Goal: Information Seeking & Learning: Check status

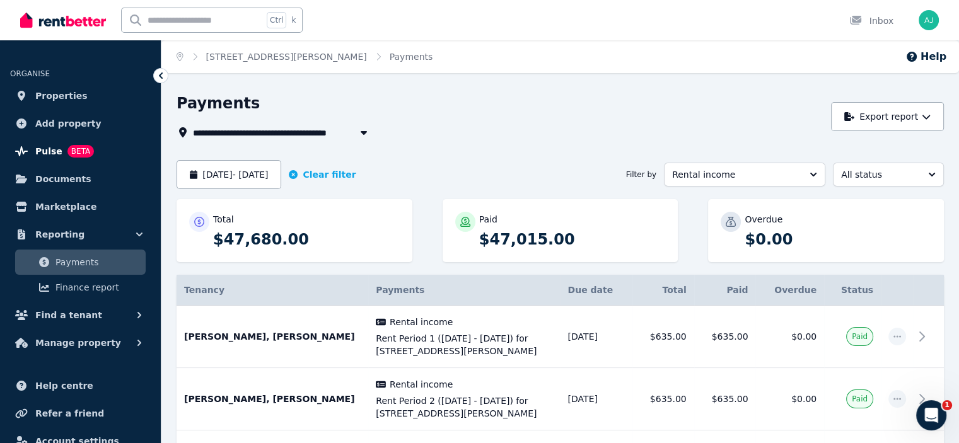
click at [35, 154] on link "Pulse BETA" at bounding box center [80, 151] width 141 height 25
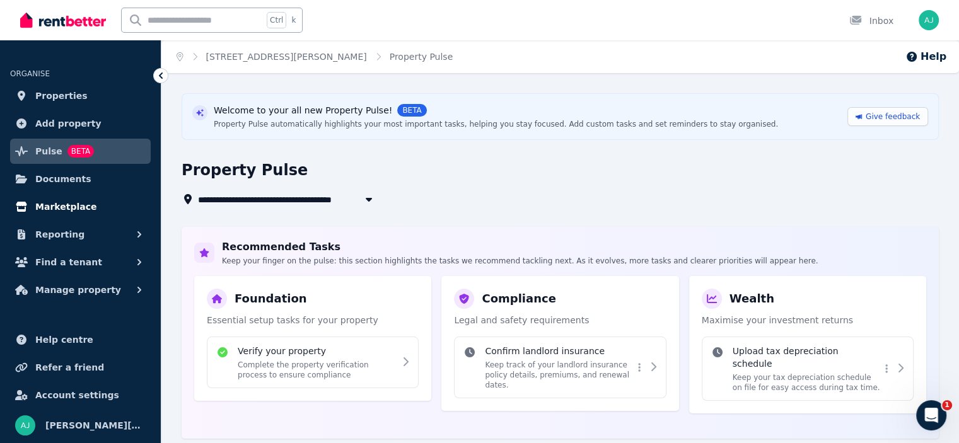
click at [61, 208] on span "Marketplace" at bounding box center [65, 206] width 61 height 15
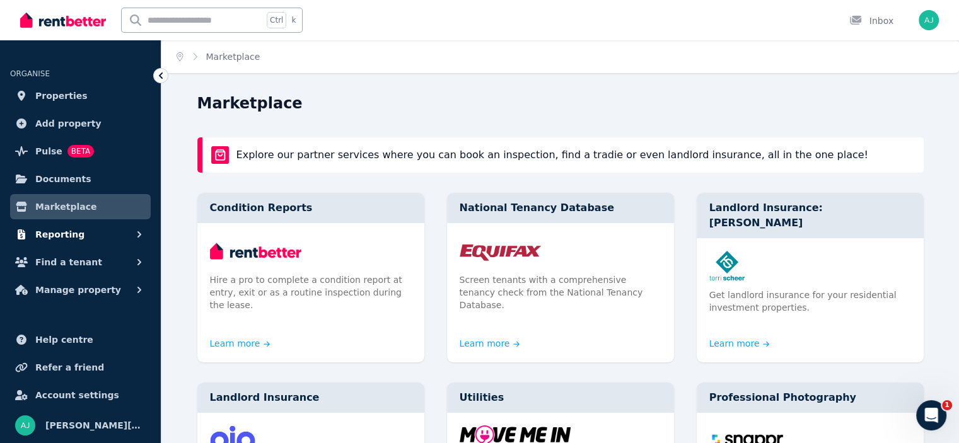
click at [63, 234] on span "Reporting" at bounding box center [59, 234] width 49 height 15
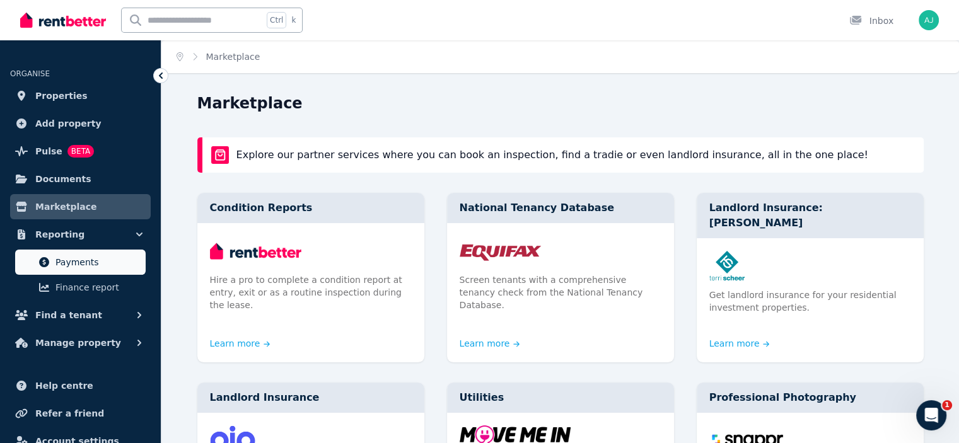
click at [62, 262] on span "Payments" at bounding box center [97, 262] width 85 height 15
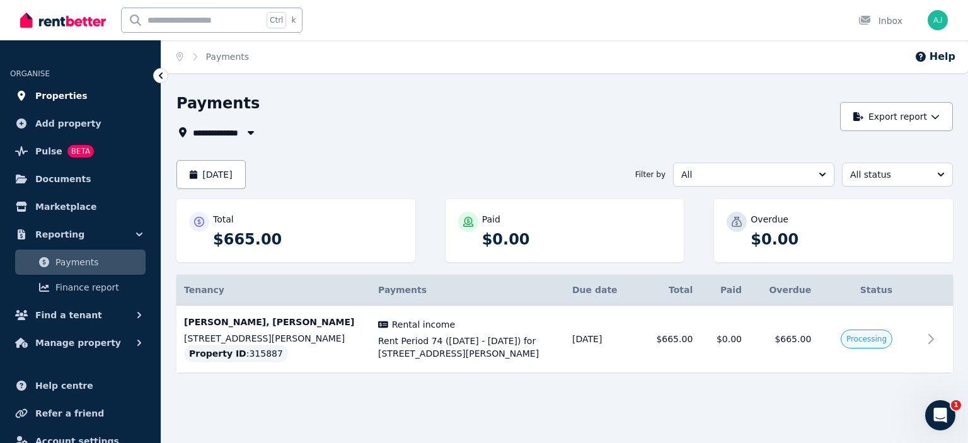
click at [54, 99] on span "Properties" at bounding box center [61, 95] width 52 height 15
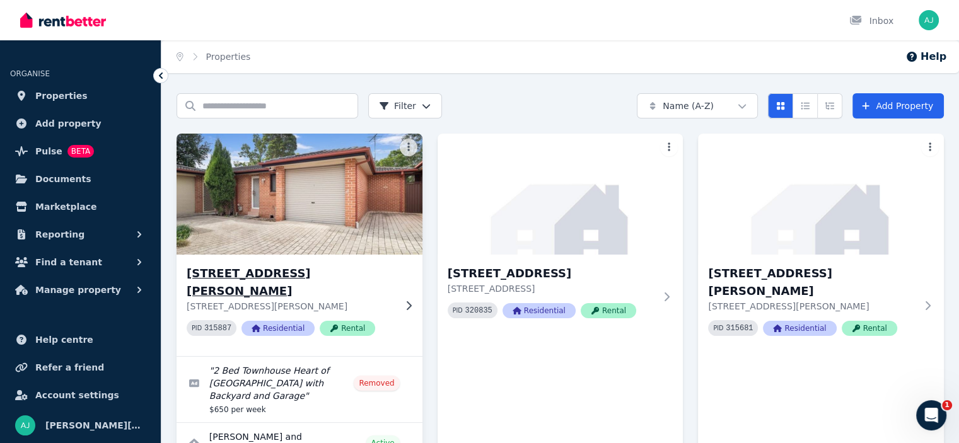
click at [265, 271] on h3 "[STREET_ADDRESS][PERSON_NAME]" at bounding box center [291, 282] width 208 height 35
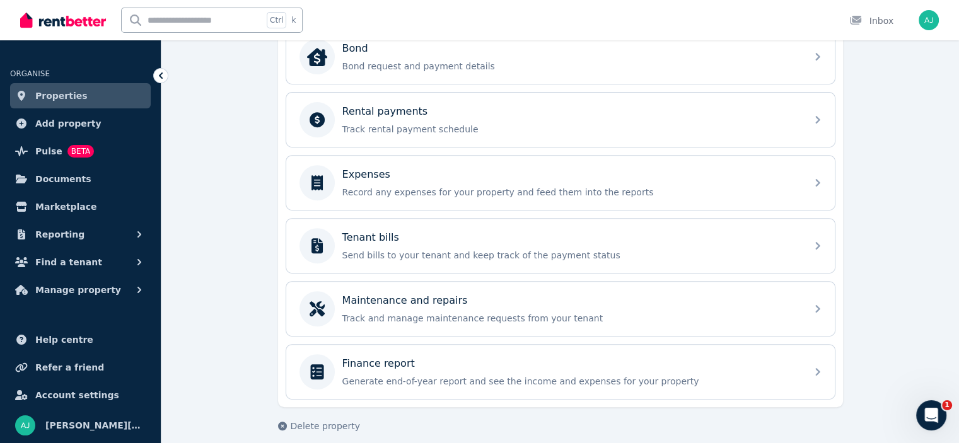
scroll to position [499, 0]
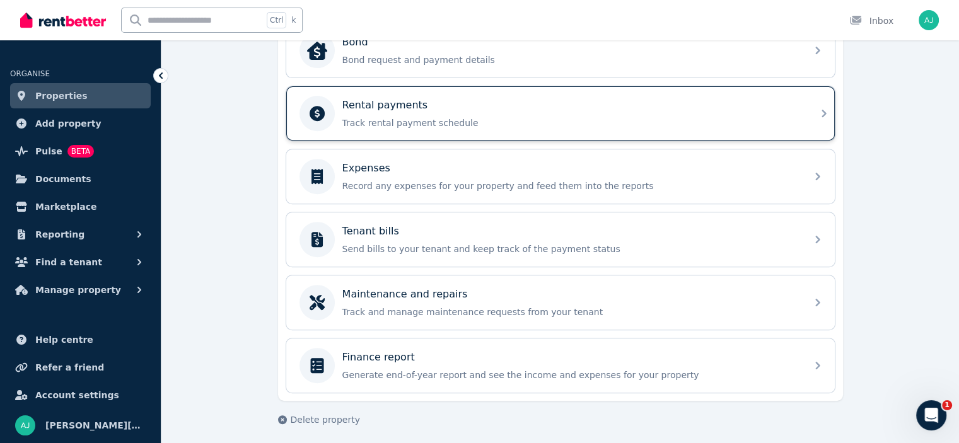
click at [435, 117] on p "Track rental payment schedule" at bounding box center [570, 123] width 456 height 13
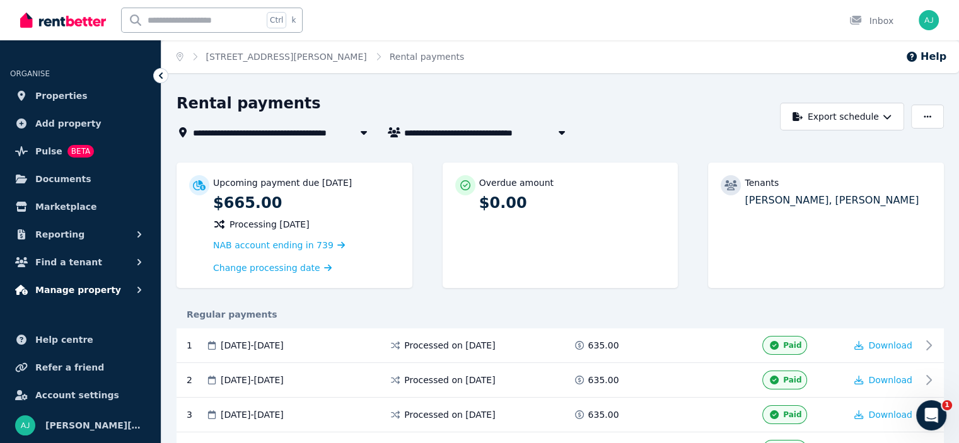
click at [66, 292] on span "Manage property" at bounding box center [78, 289] width 86 height 15
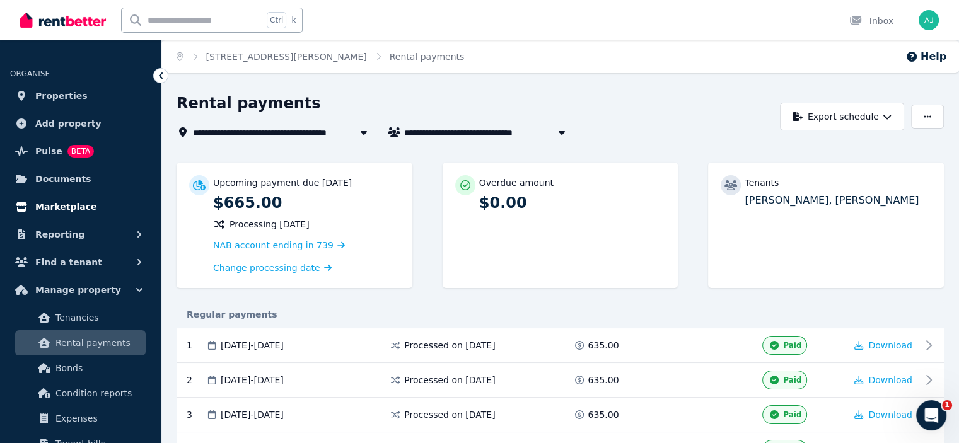
click at [63, 201] on span "Marketplace" at bounding box center [65, 206] width 61 height 15
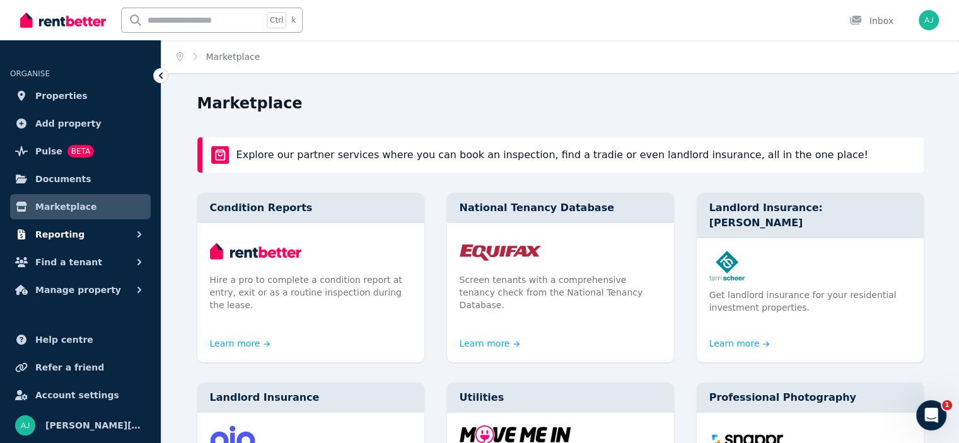
click at [70, 234] on span "Reporting" at bounding box center [59, 234] width 49 height 15
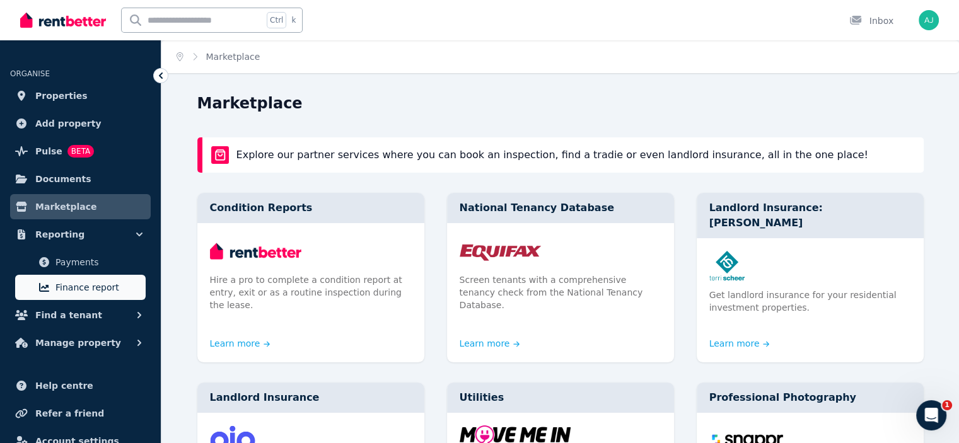
click at [76, 283] on span "Finance report" at bounding box center [97, 287] width 85 height 15
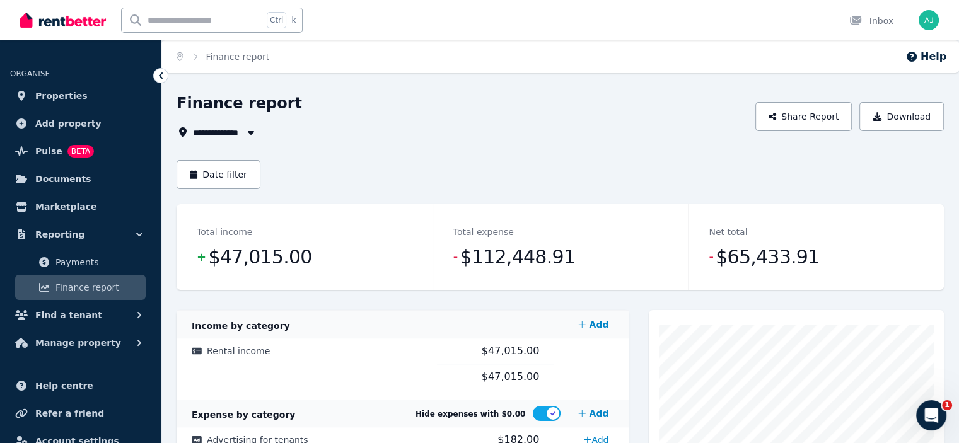
click at [233, 132] on span "All Properties" at bounding box center [231, 132] width 76 height 15
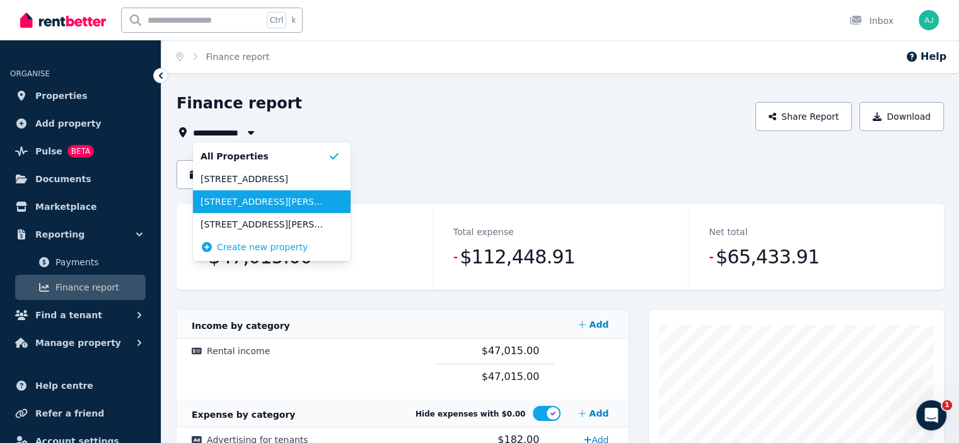
click at [240, 206] on span "[STREET_ADDRESS][PERSON_NAME]" at bounding box center [263, 201] width 127 height 13
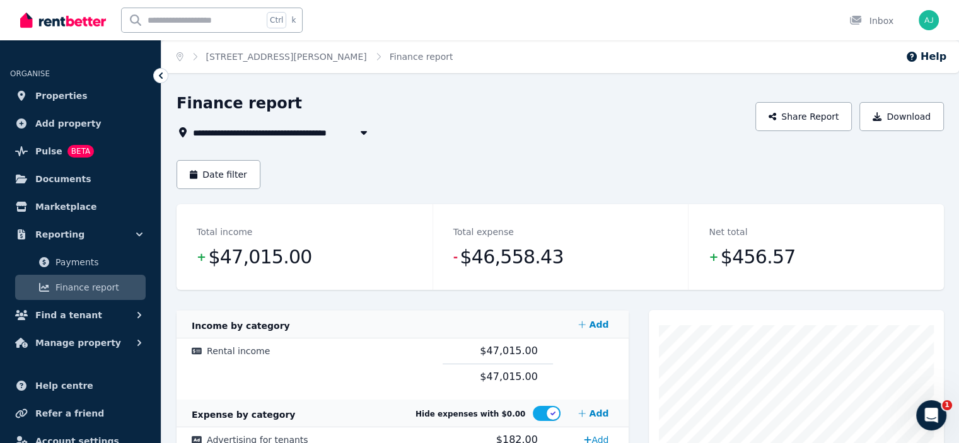
click at [361, 130] on icon "button" at bounding box center [363, 132] width 13 height 10
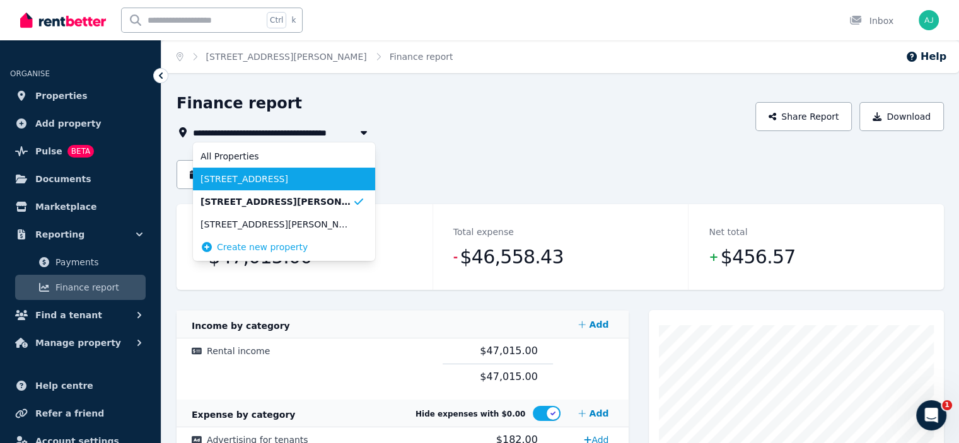
click at [288, 183] on span "[STREET_ADDRESS]" at bounding box center [276, 179] width 152 height 13
type input "**********"
